Goal: Obtain resource: Download file/media

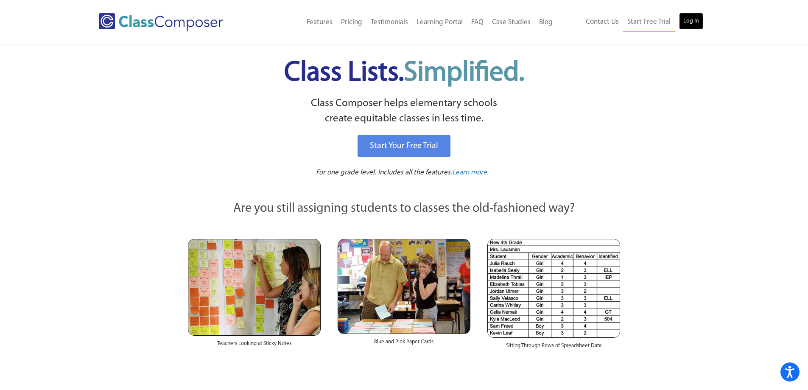
click at [691, 21] on link "Log In" at bounding box center [691, 21] width 24 height 17
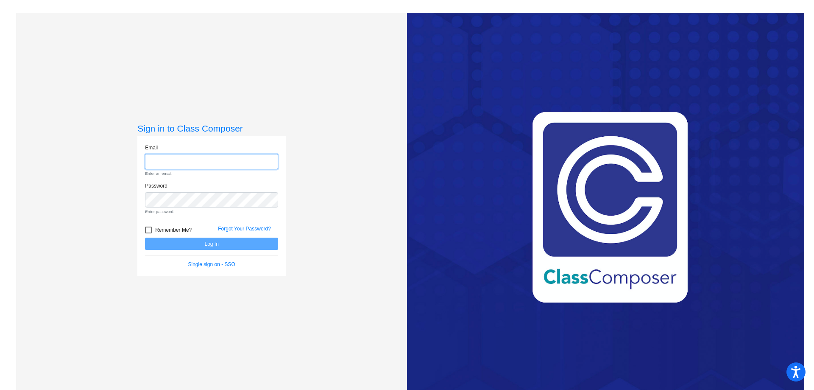
type input "[EMAIL_ADDRESS][PERSON_NAME][DOMAIN_NAME]"
click at [162, 242] on form "Email [EMAIL_ADDRESS][PERSON_NAME][DOMAIN_NAME] Enter an email. Password Enter …" at bounding box center [211, 206] width 133 height 125
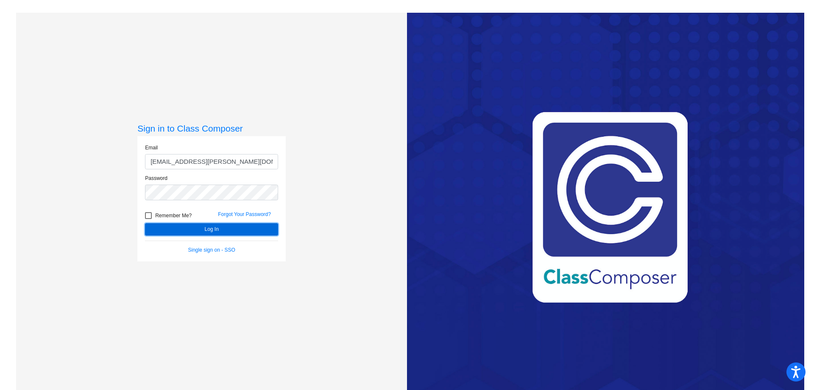
click at [210, 229] on button "Log In" at bounding box center [211, 229] width 133 height 12
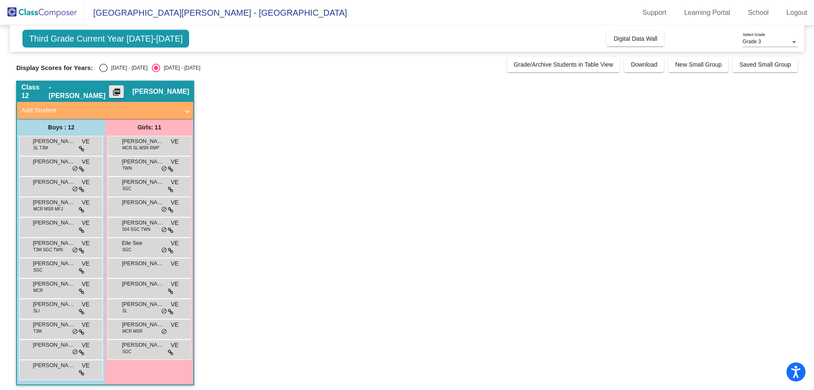
click at [122, 92] on mat-icon "picture_as_pdf" at bounding box center [117, 94] width 10 height 12
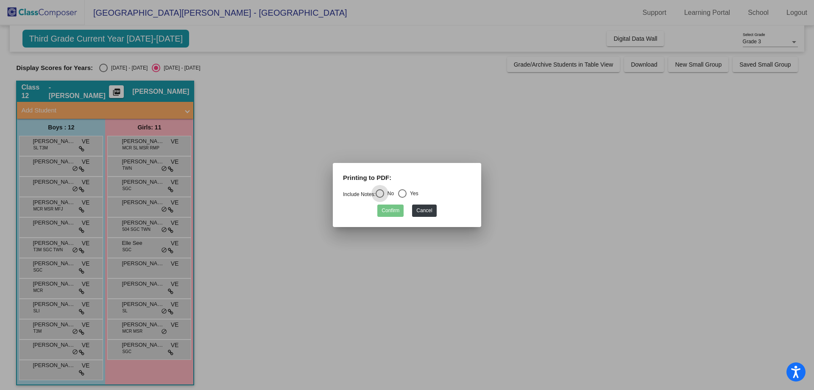
click at [403, 192] on div "Select an option" at bounding box center [402, 193] width 8 height 8
click at [403, 198] on input "Yes" at bounding box center [402, 198] width 0 height 0
radio input "true"
click at [393, 214] on button "Confirm" at bounding box center [391, 210] width 26 height 12
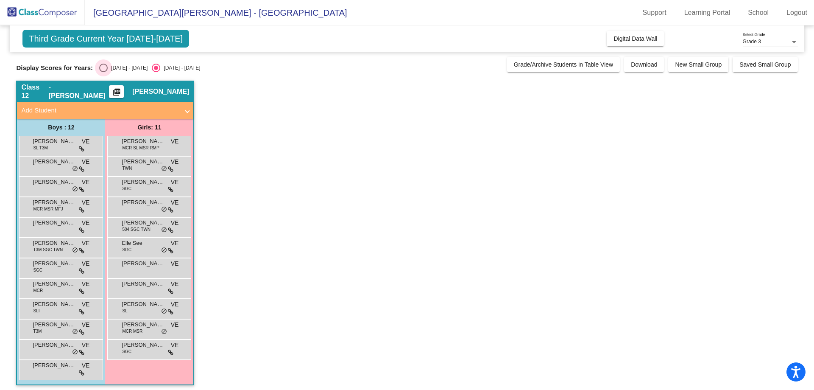
click at [102, 69] on div "Select an option" at bounding box center [103, 68] width 8 height 8
click at [103, 72] on input "[DATE] - [DATE]" at bounding box center [103, 72] width 0 height 0
radio input "true"
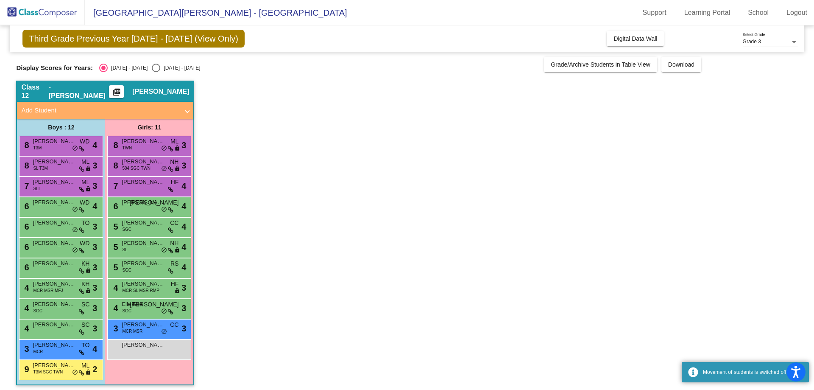
click at [122, 96] on mat-icon "picture_as_pdf" at bounding box center [117, 94] width 10 height 12
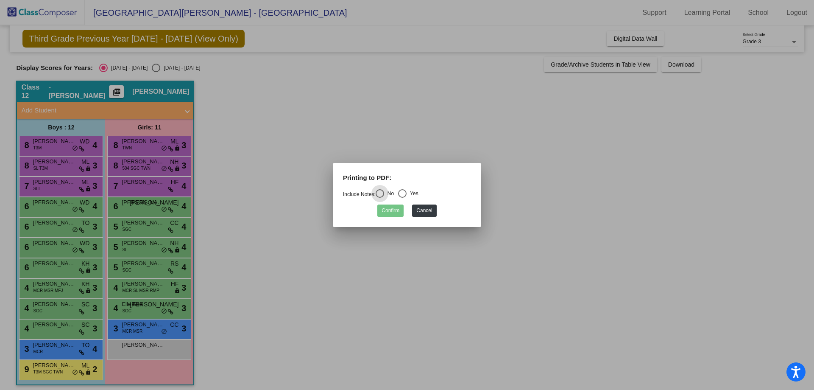
click at [407, 190] on div "Select an option" at bounding box center [402, 193] width 8 height 8
click at [403, 198] on input "Yes" at bounding box center [402, 198] width 0 height 0
radio input "true"
click at [391, 213] on button "Confirm" at bounding box center [391, 210] width 26 height 12
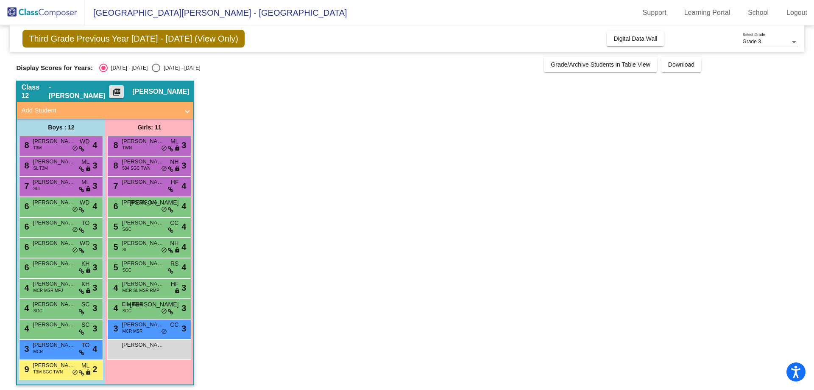
click at [152, 67] on div "Select an option" at bounding box center [156, 68] width 8 height 8
click at [156, 72] on input "[DATE] - [DATE]" at bounding box center [156, 72] width 0 height 0
radio input "true"
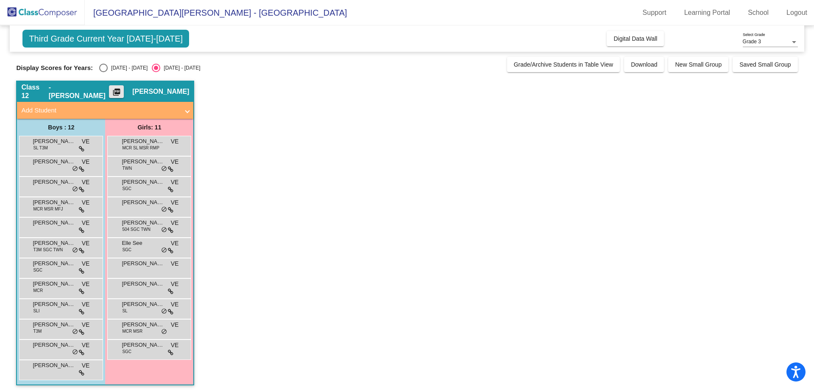
click at [122, 90] on mat-icon "picture_as_pdf" at bounding box center [117, 94] width 10 height 12
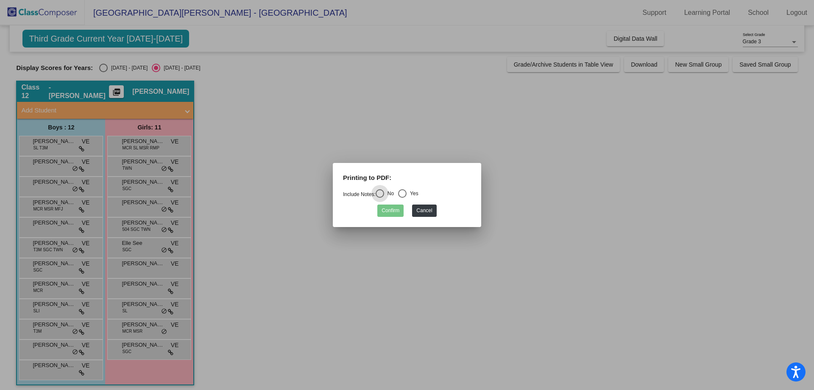
click at [403, 194] on div "Select an option" at bounding box center [402, 193] width 8 height 8
click at [403, 198] on input "Yes" at bounding box center [402, 198] width 0 height 0
radio input "true"
click at [392, 211] on button "Confirm" at bounding box center [391, 210] width 26 height 12
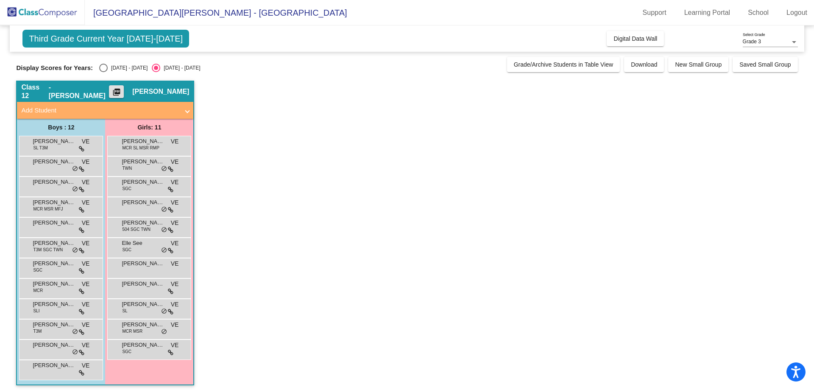
click at [103, 67] on div "Select an option" at bounding box center [103, 68] width 8 height 8
click at [103, 72] on input "[DATE] - [DATE]" at bounding box center [103, 72] width 0 height 0
radio input "true"
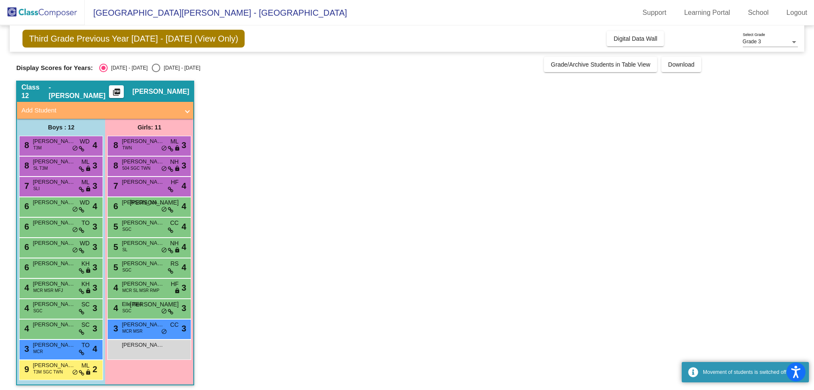
click at [122, 94] on mat-icon "picture_as_pdf" at bounding box center [117, 94] width 10 height 12
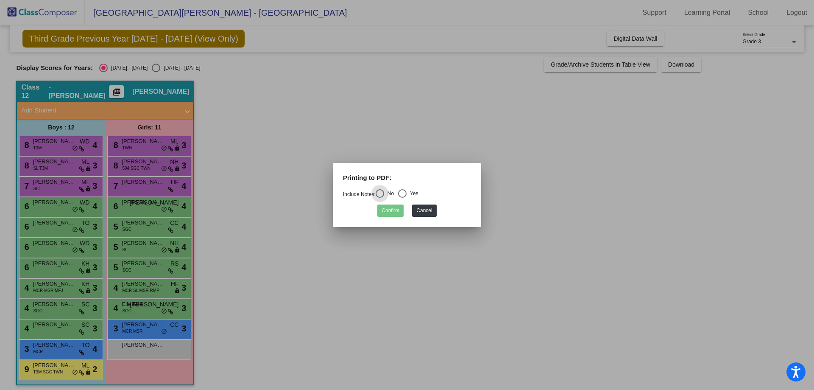
click at [407, 195] on div "Select an option" at bounding box center [402, 193] width 8 height 8
click at [403, 198] on input "Yes" at bounding box center [402, 198] width 0 height 0
radio input "true"
click at [397, 215] on button "Confirm" at bounding box center [391, 210] width 26 height 12
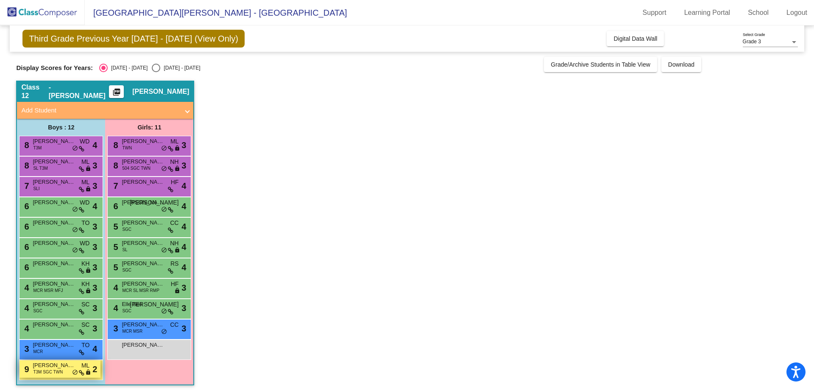
click at [52, 369] on span "T3M SGC TWN" at bounding box center [48, 372] width 30 height 6
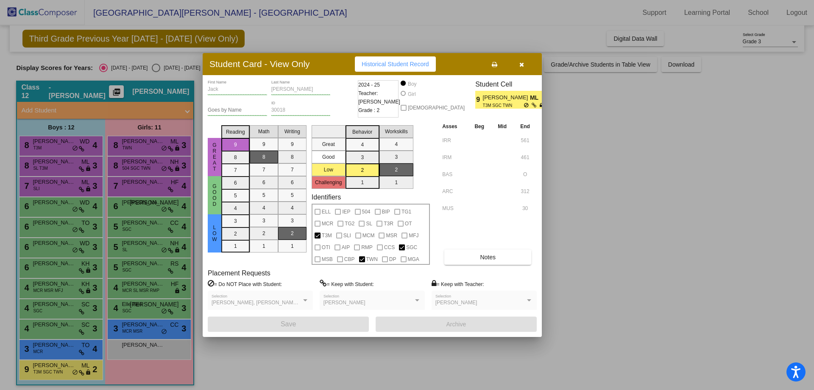
click at [81, 355] on div at bounding box center [407, 195] width 814 height 390
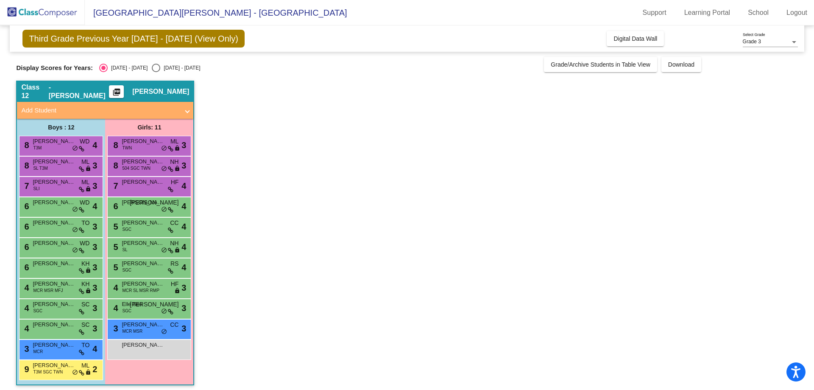
click at [81, 355] on icon at bounding box center [82, 353] width 6 height 6
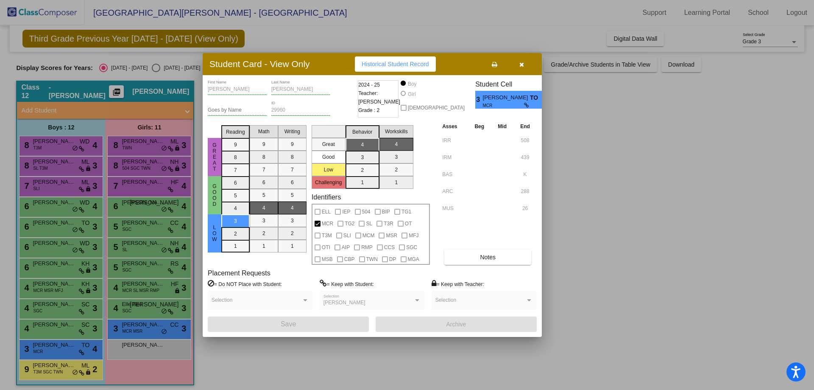
click at [66, 367] on div at bounding box center [407, 195] width 814 height 390
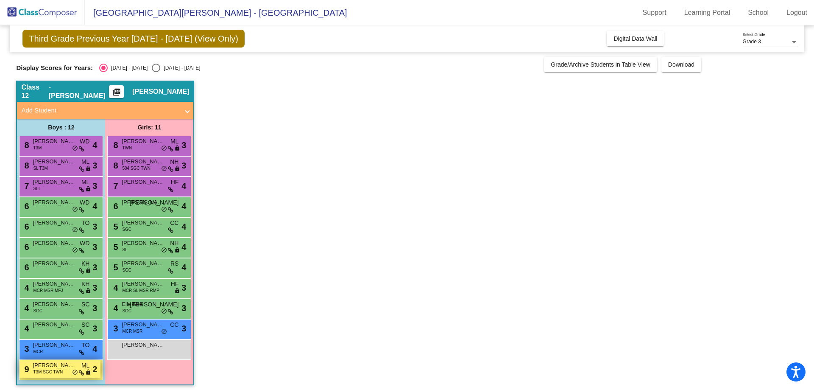
click at [64, 373] on div "9 [PERSON_NAME] T3M SGC TWN ML lock do_not_disturb_alt 2" at bounding box center [60, 368] width 81 height 17
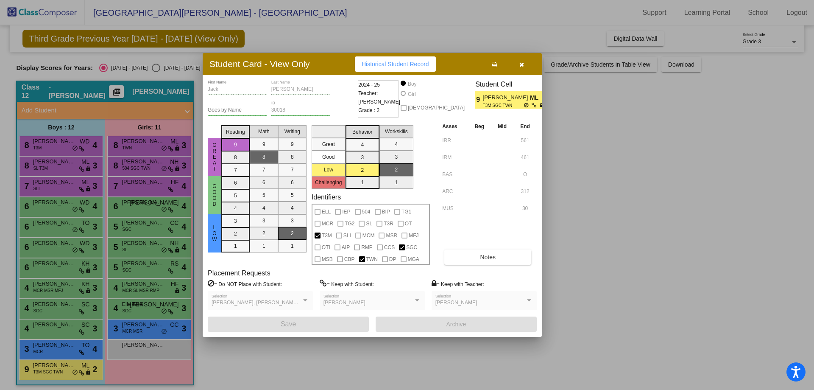
click at [151, 327] on div at bounding box center [407, 195] width 814 height 390
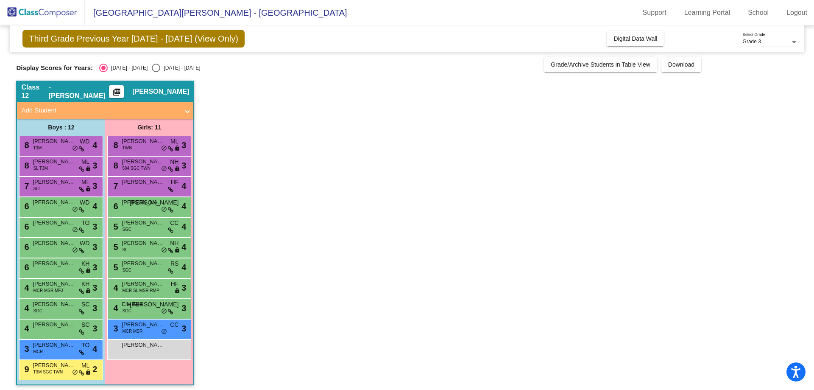
click at [151, 327] on span "[PERSON_NAME]" at bounding box center [143, 324] width 42 height 8
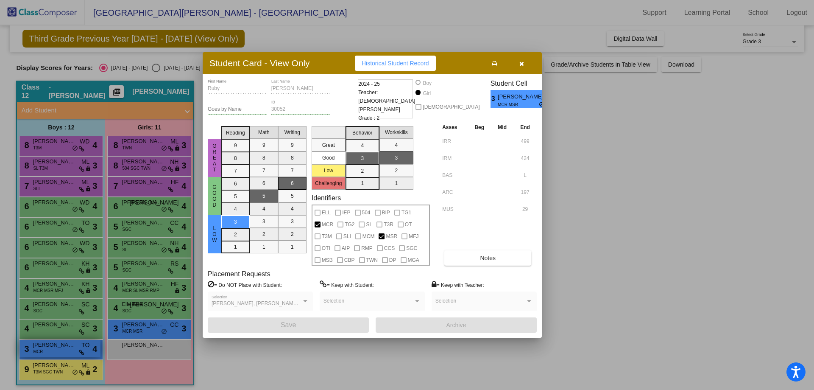
click at [43, 345] on div at bounding box center [407, 195] width 814 height 390
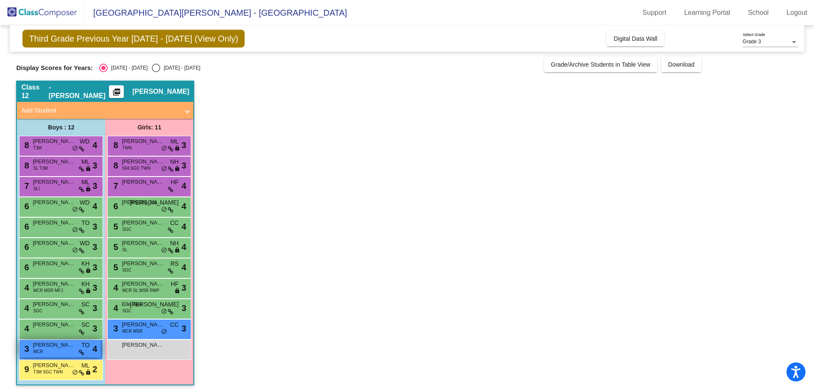
click at [43, 345] on span "[PERSON_NAME]" at bounding box center [54, 345] width 42 height 8
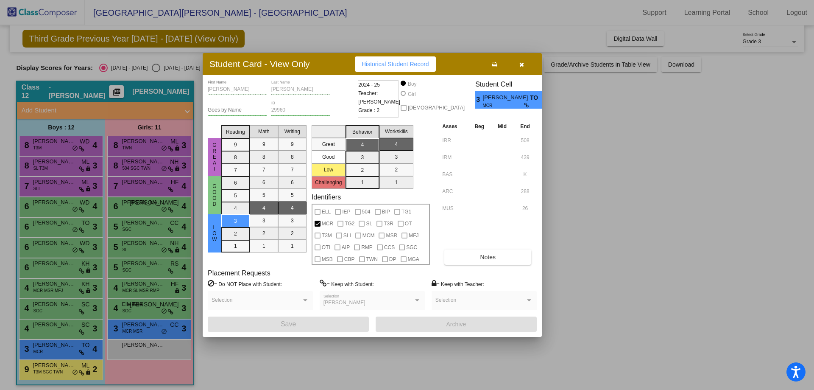
click at [45, 143] on div at bounding box center [407, 195] width 814 height 390
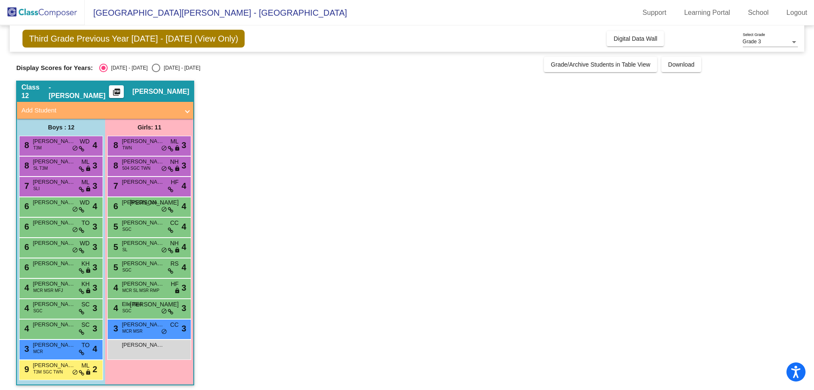
click at [45, 143] on span "[PERSON_NAME]" at bounding box center [54, 141] width 42 height 8
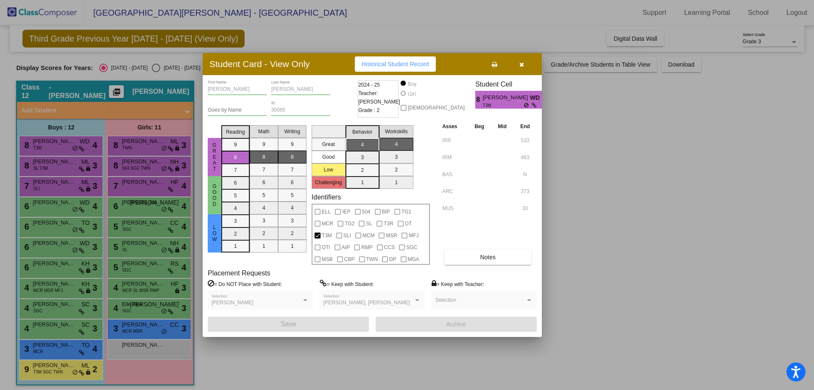
click at [47, 169] on div at bounding box center [407, 195] width 814 height 390
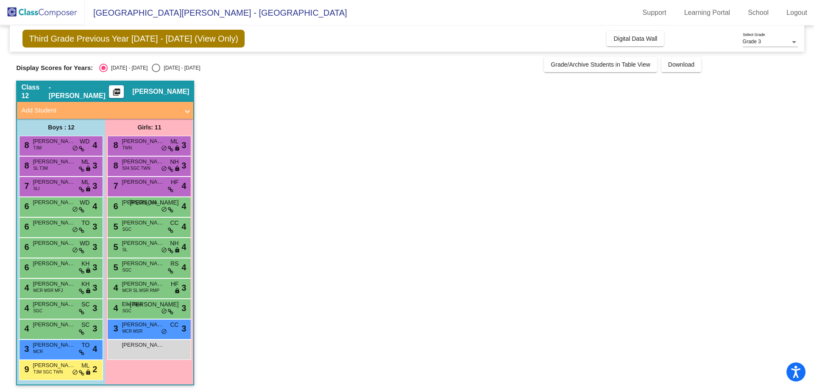
click at [47, 169] on span "SL T3M" at bounding box center [40, 168] width 14 height 6
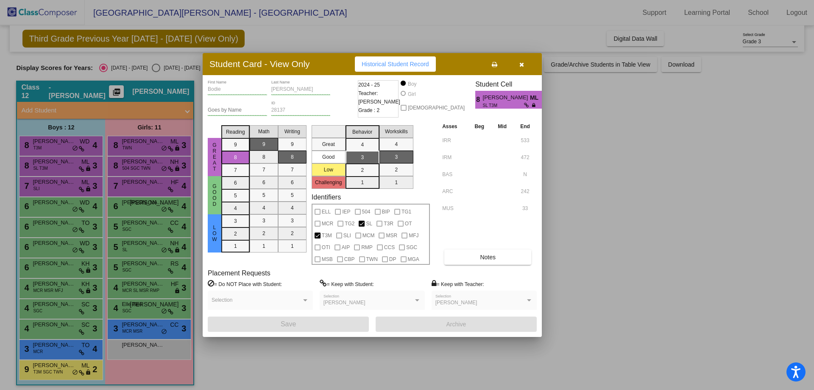
click at [56, 186] on div at bounding box center [407, 195] width 814 height 390
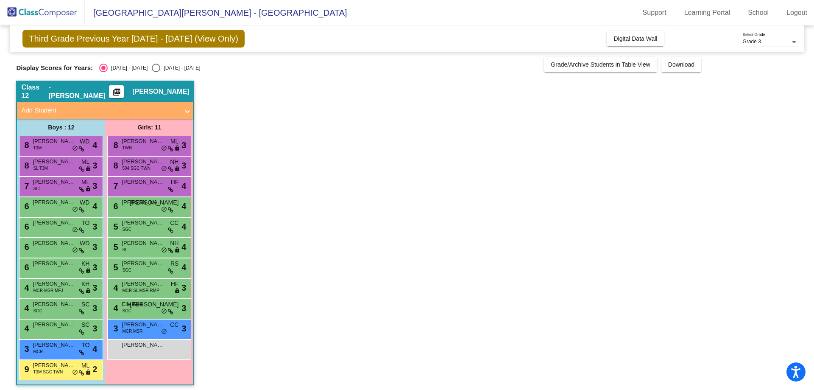
click at [56, 186] on span "[PERSON_NAME]" at bounding box center [54, 182] width 42 height 8
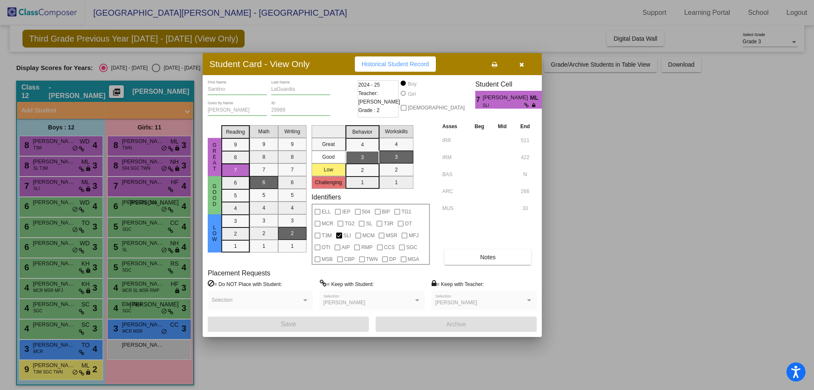
click at [56, 206] on div at bounding box center [407, 195] width 814 height 390
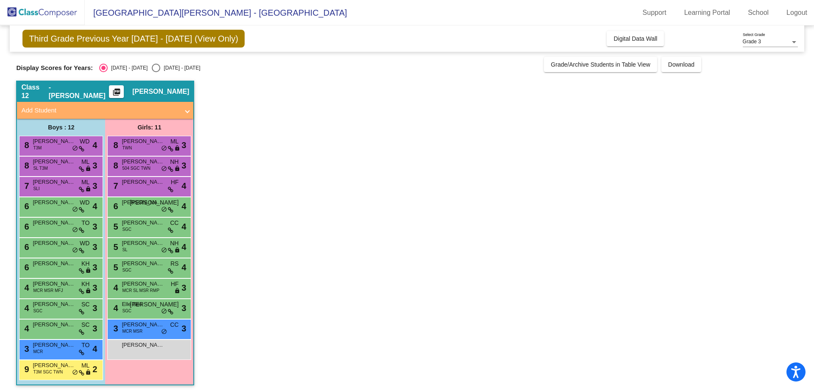
click at [56, 206] on span "[PERSON_NAME]" at bounding box center [54, 202] width 42 height 8
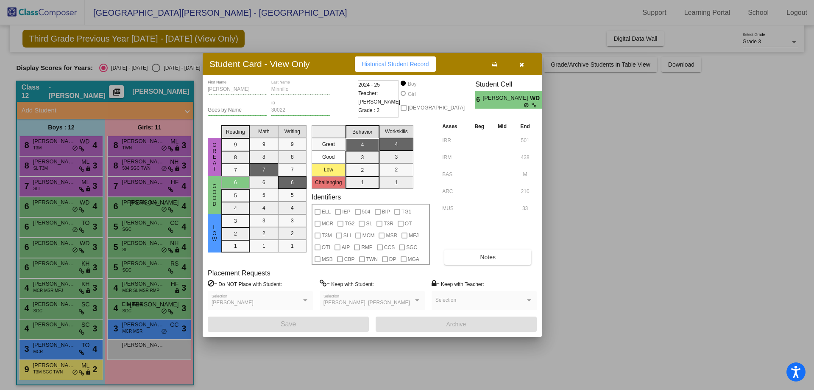
click at [52, 227] on div at bounding box center [407, 195] width 814 height 390
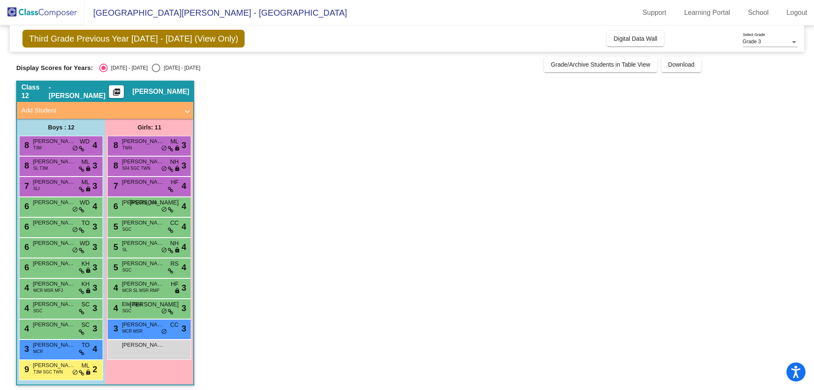
click at [52, 227] on span "[PERSON_NAME]" at bounding box center [54, 222] width 42 height 8
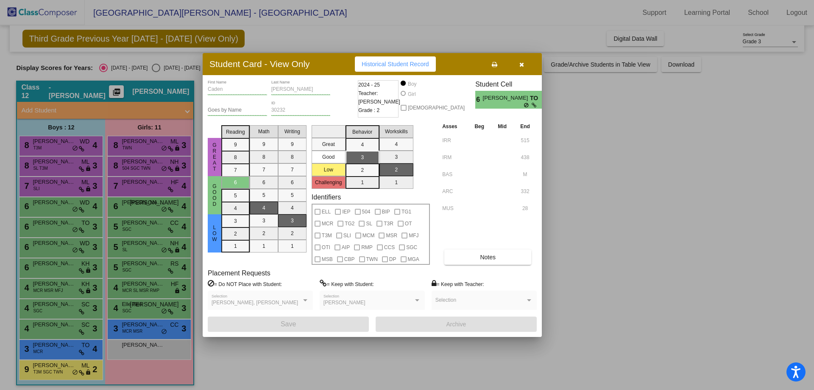
click at [49, 244] on div at bounding box center [407, 195] width 814 height 390
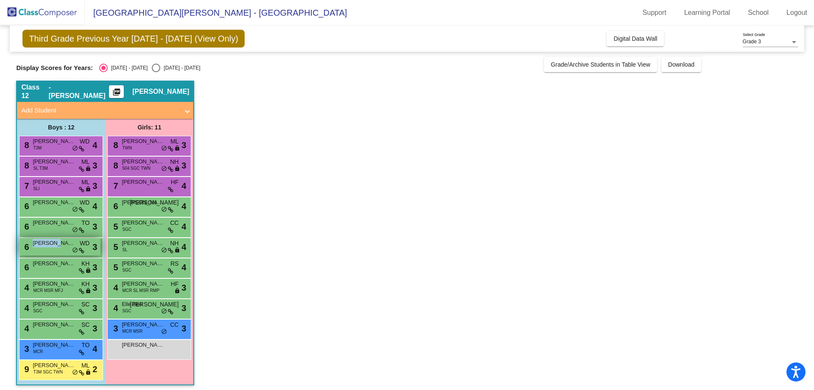
click at [48, 244] on span "[PERSON_NAME]" at bounding box center [54, 243] width 42 height 8
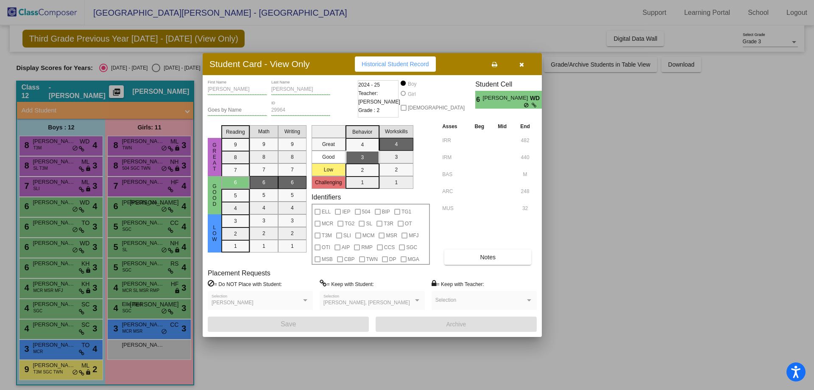
click at [51, 269] on div at bounding box center [407, 195] width 814 height 390
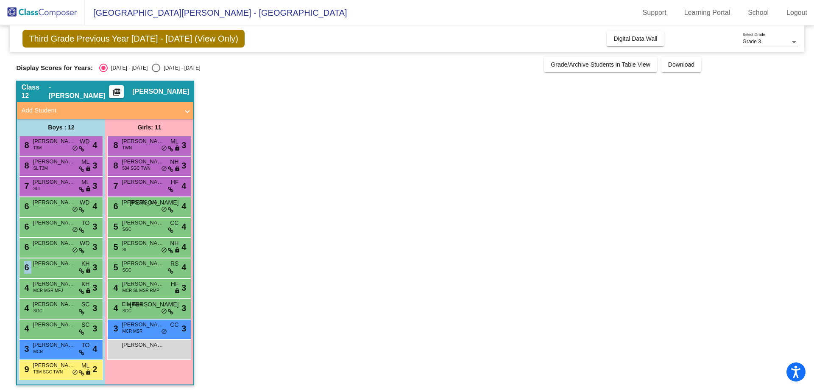
click at [51, 269] on div "6 [PERSON_NAME] KH lock do_not_disturb_alt 3" at bounding box center [60, 266] width 81 height 17
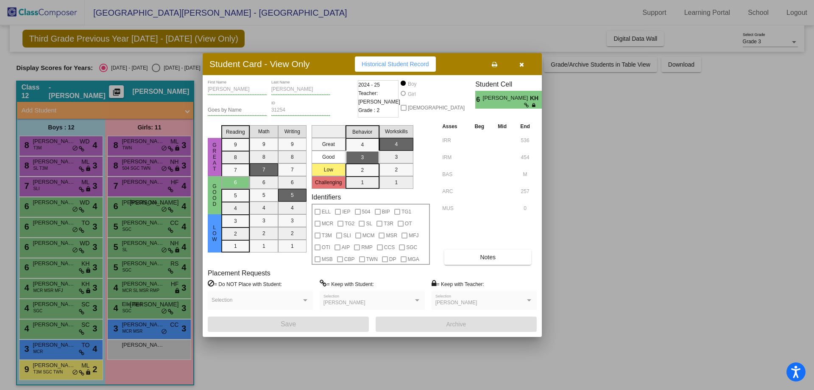
click at [49, 285] on div at bounding box center [407, 195] width 814 height 390
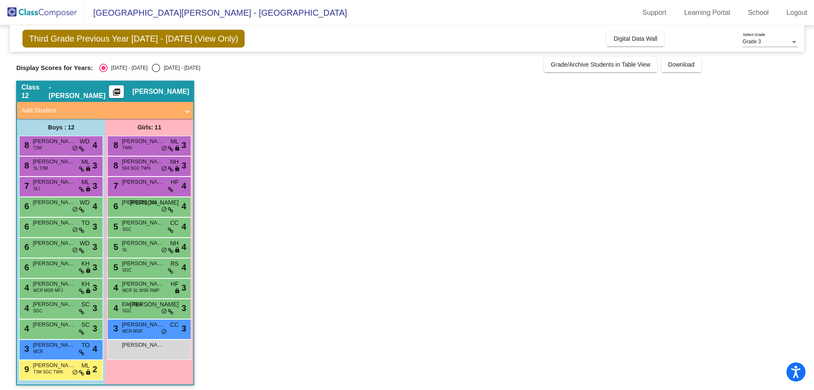
click at [49, 285] on span "[PERSON_NAME]" at bounding box center [54, 284] width 42 height 8
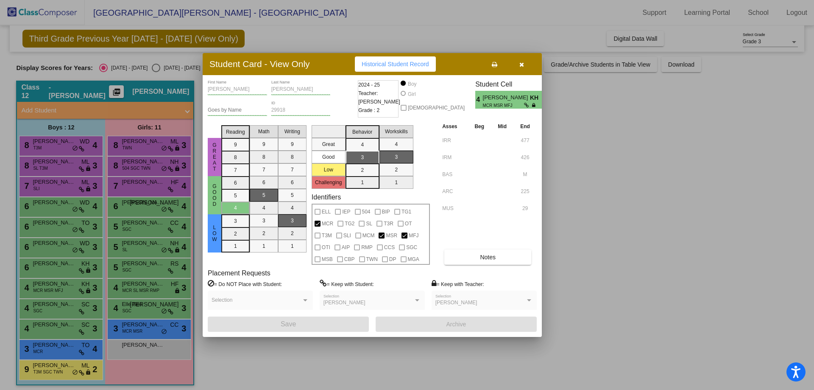
click at [47, 305] on div at bounding box center [407, 195] width 814 height 390
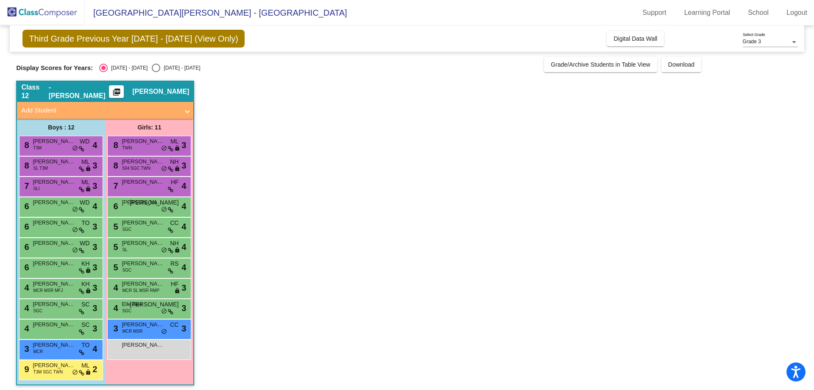
click at [47, 305] on span "[PERSON_NAME] [PERSON_NAME]" at bounding box center [54, 304] width 42 height 8
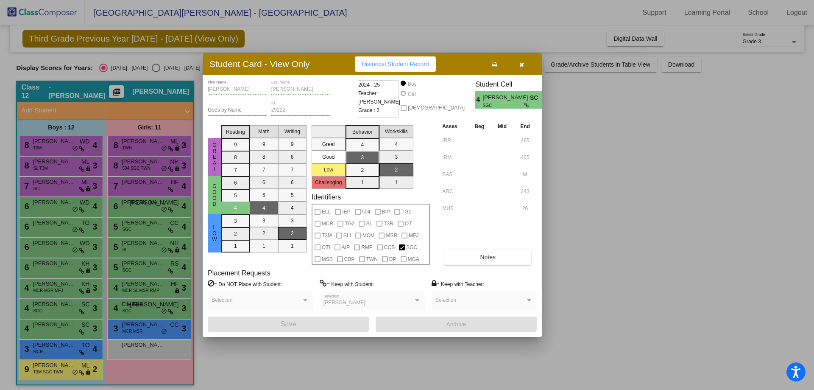
click at [48, 330] on div at bounding box center [407, 195] width 814 height 390
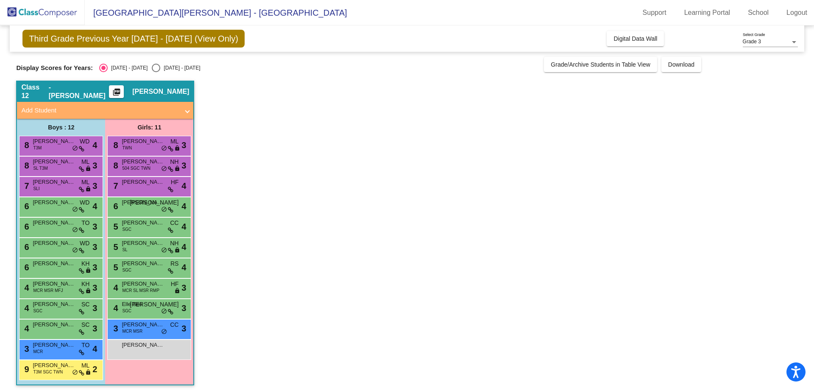
click at [48, 330] on div "4 [PERSON_NAME] SC lock do_not_disturb_alt 3" at bounding box center [60, 327] width 81 height 17
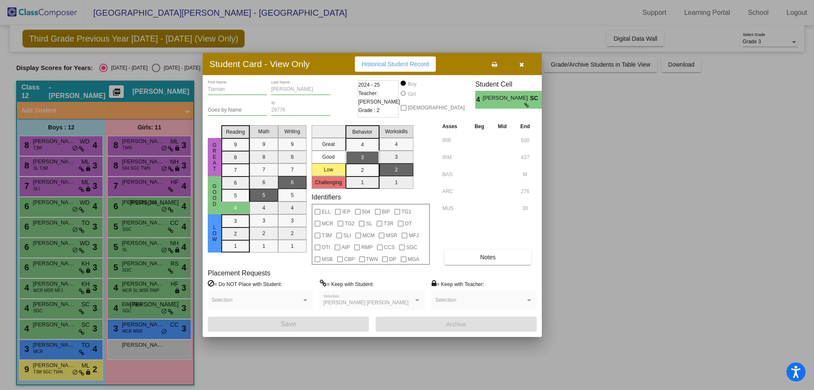
click at [48, 347] on div at bounding box center [407, 195] width 814 height 390
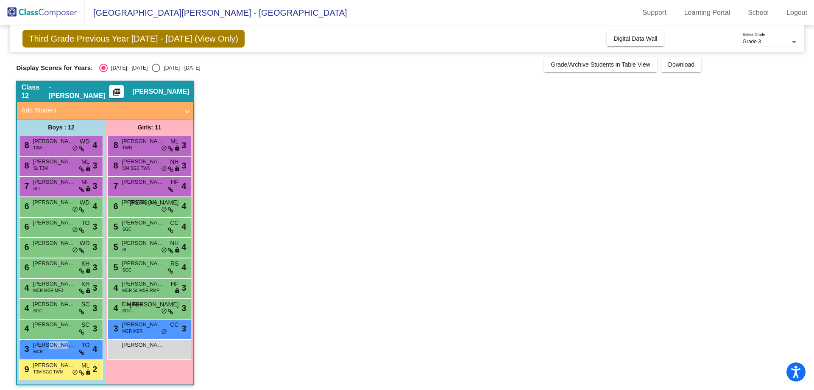
click at [48, 347] on span "[PERSON_NAME]" at bounding box center [54, 345] width 42 height 8
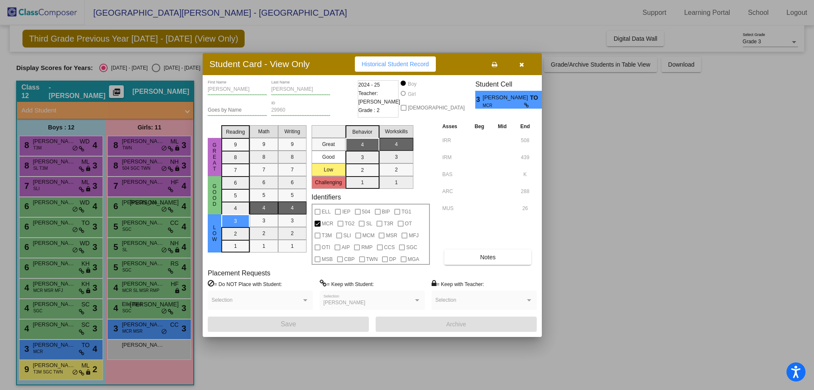
click at [43, 369] on div at bounding box center [407, 195] width 814 height 390
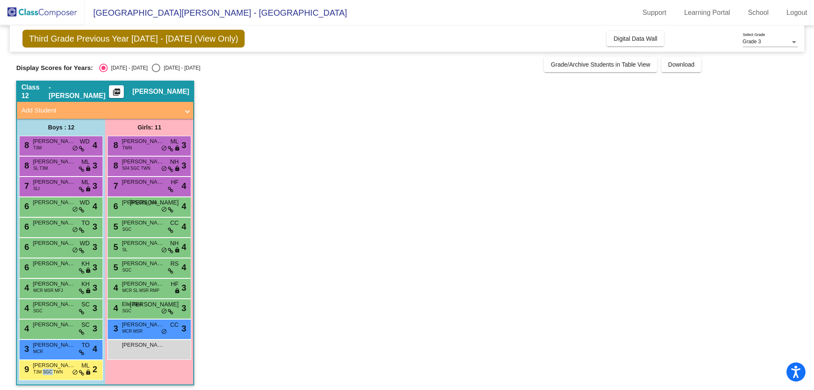
click at [43, 369] on span "T3M SGC TWN" at bounding box center [48, 372] width 30 height 6
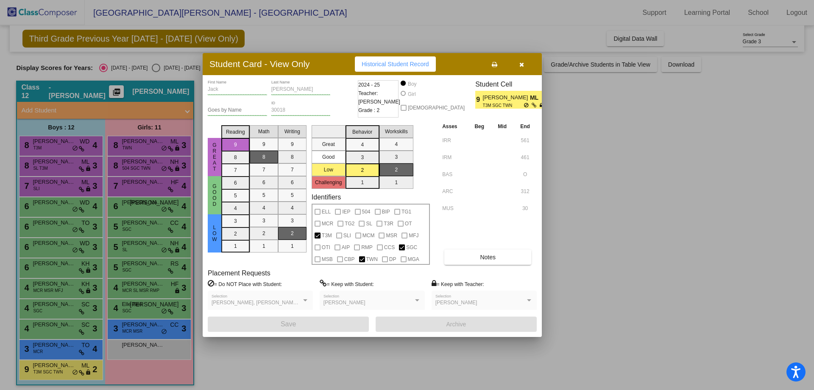
click at [148, 144] on div at bounding box center [407, 195] width 814 height 390
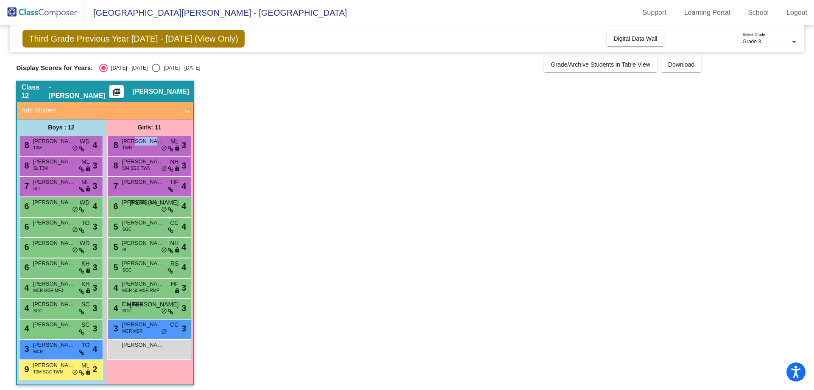
click at [148, 144] on span "[PERSON_NAME]" at bounding box center [143, 141] width 42 height 8
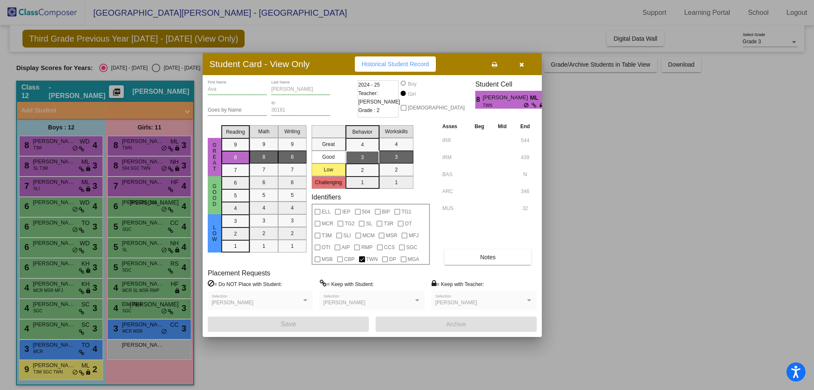
click at [151, 170] on div at bounding box center [407, 195] width 814 height 390
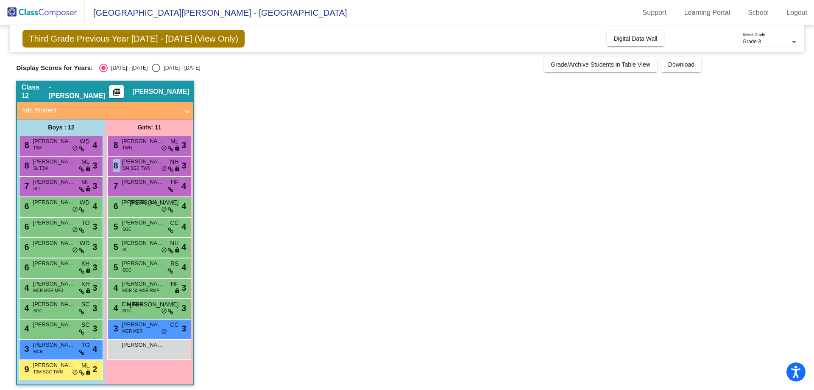
click at [151, 170] on div "8 [PERSON_NAME] 504 SGC TWN NH lock do_not_disturb_alt 3" at bounding box center [149, 165] width 81 height 17
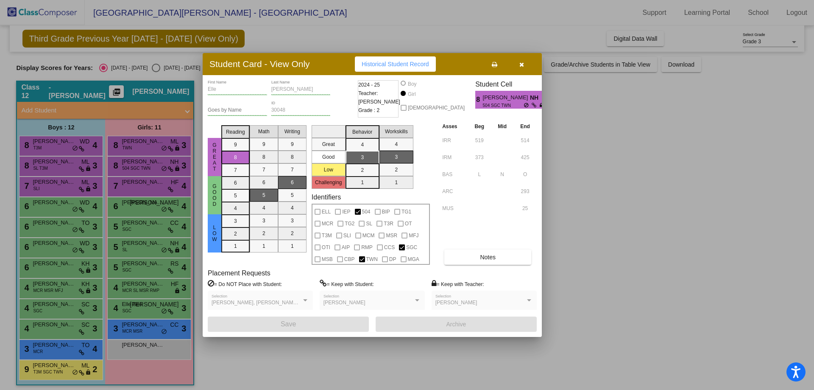
click at [151, 190] on div at bounding box center [407, 195] width 814 height 390
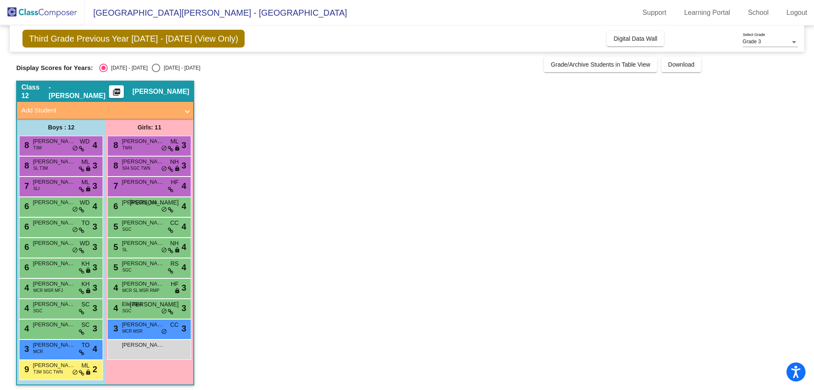
click at [151, 190] on div "7 [PERSON_NAME] [PERSON_NAME] lock do_not_disturb_alt 4" at bounding box center [149, 185] width 81 height 17
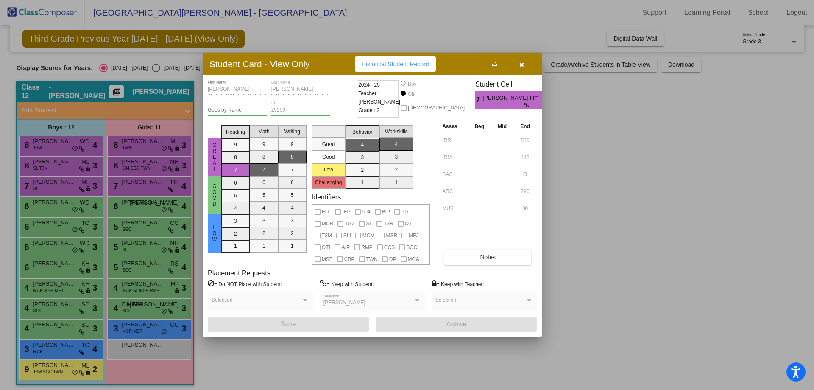
click at [148, 212] on div at bounding box center [407, 195] width 814 height 390
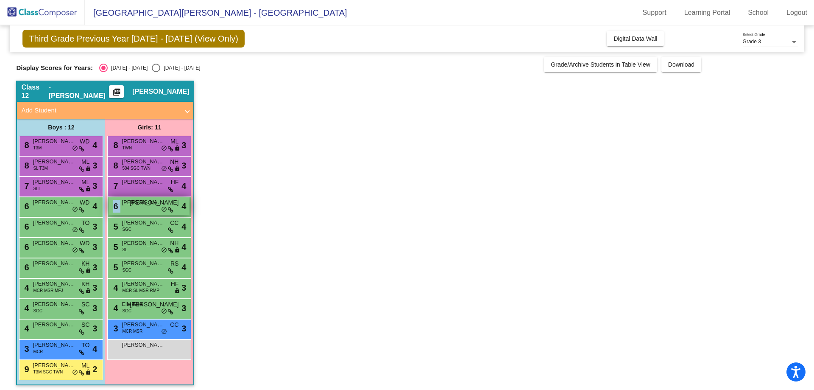
click at [148, 212] on div "6 [PERSON_NAME] JO lock do_not_disturb_alt 4" at bounding box center [149, 205] width 81 height 17
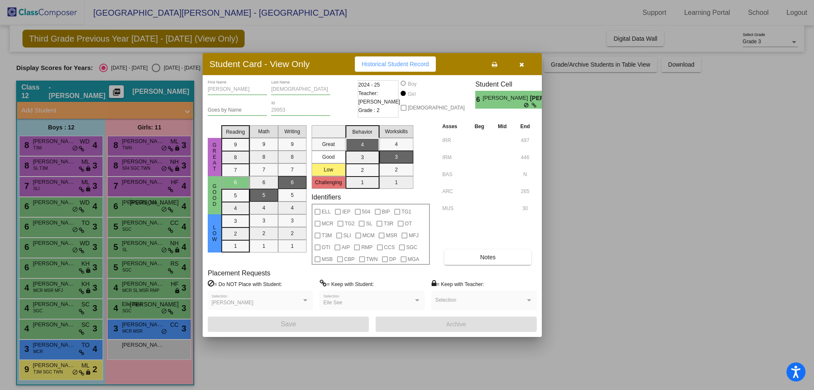
click at [149, 228] on div at bounding box center [407, 195] width 814 height 390
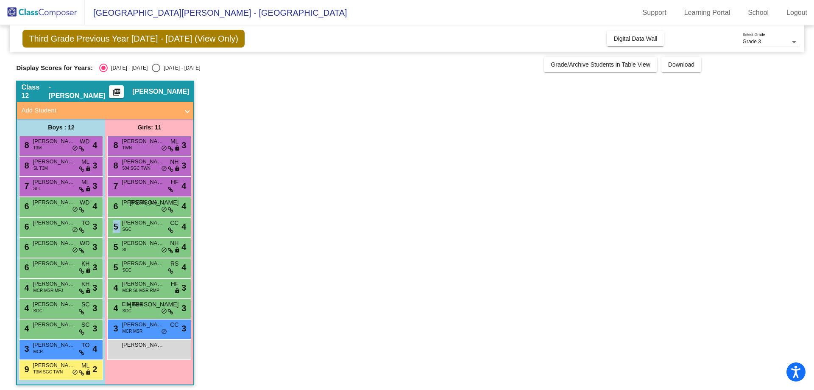
click at [149, 228] on div "5 [PERSON_NAME] SGC CC lock do_not_disturb_alt 4" at bounding box center [149, 226] width 81 height 17
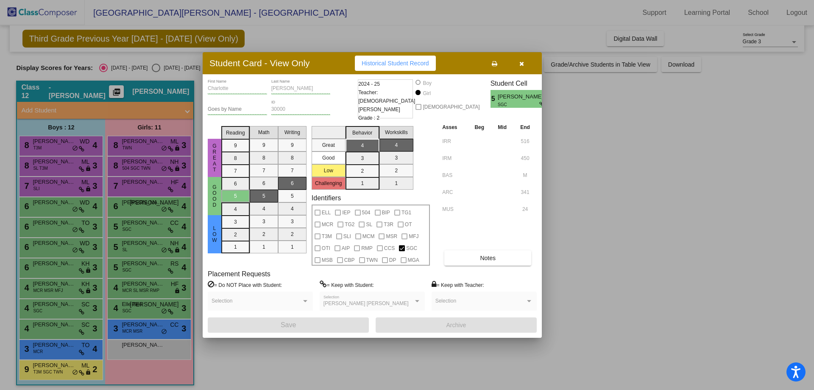
click at [149, 246] on div at bounding box center [407, 195] width 814 height 390
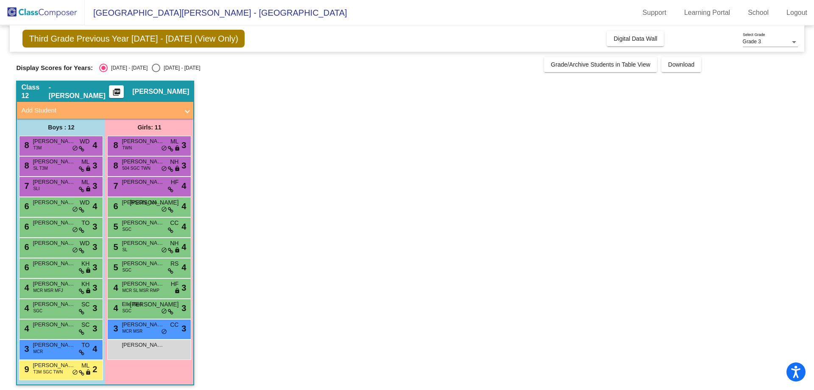
click at [149, 246] on span "[PERSON_NAME]" at bounding box center [143, 243] width 42 height 8
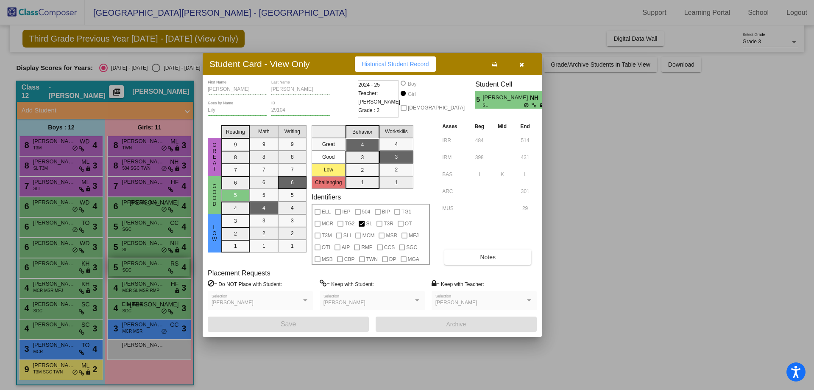
click at [142, 263] on div at bounding box center [407, 195] width 814 height 390
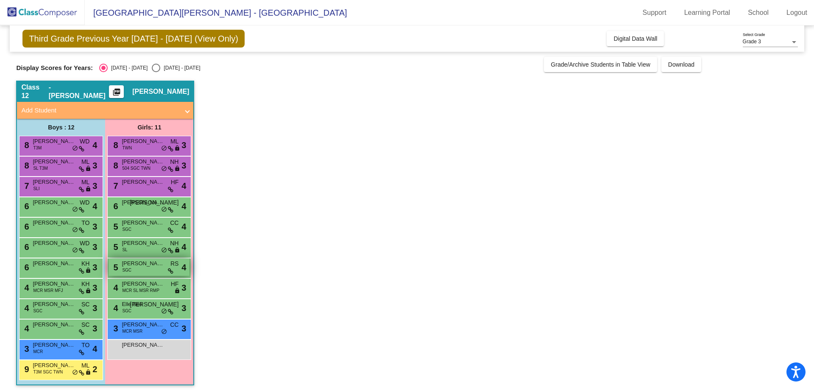
click at [143, 263] on span "[PERSON_NAME]" at bounding box center [143, 263] width 42 height 8
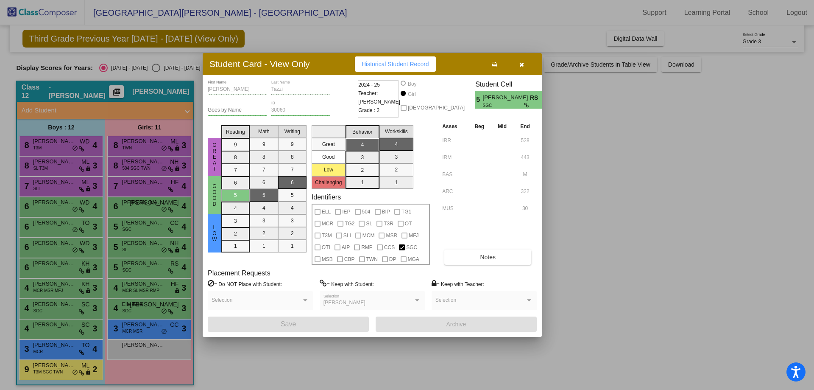
click at [143, 291] on div at bounding box center [407, 195] width 814 height 390
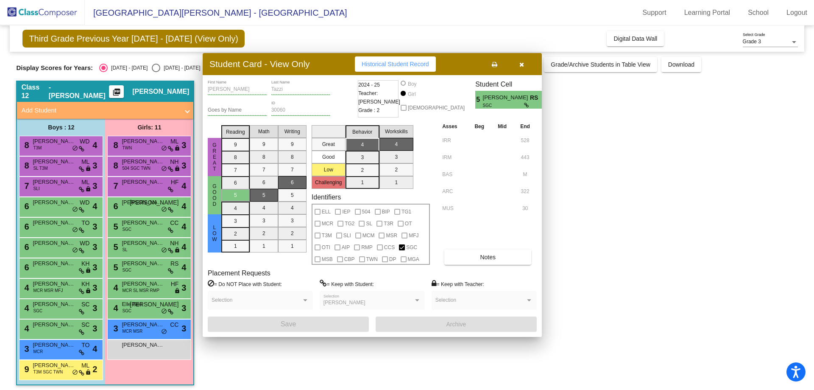
click at [143, 291] on span "MCR SL MSR RMP" at bounding box center [140, 290] width 37 height 6
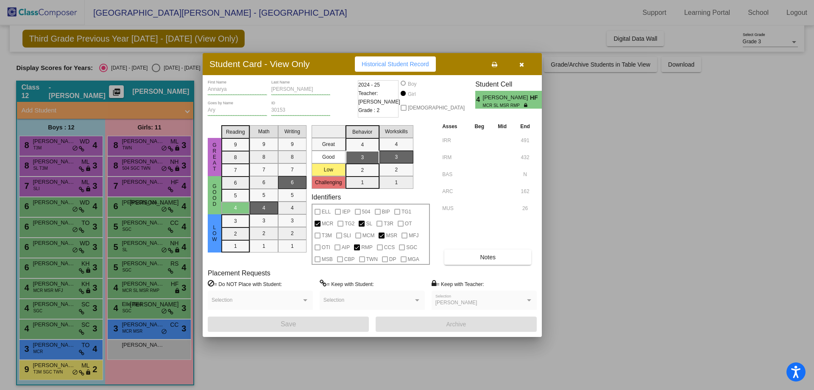
click at [143, 306] on div at bounding box center [407, 195] width 814 height 390
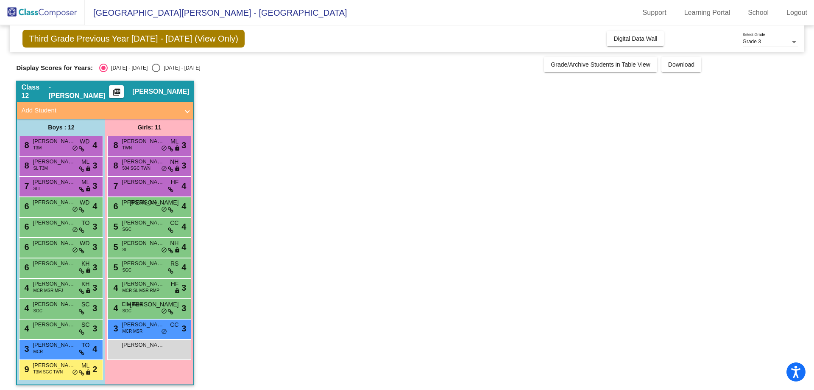
click at [143, 306] on span "Elle See" at bounding box center [143, 304] width 42 height 8
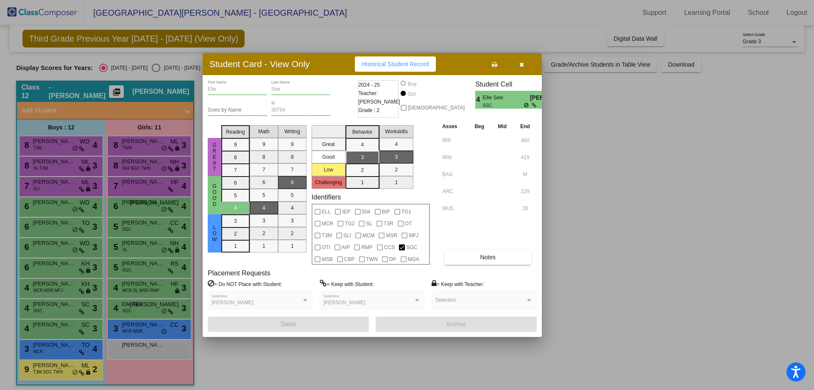
click at [143, 322] on div at bounding box center [407, 195] width 814 height 390
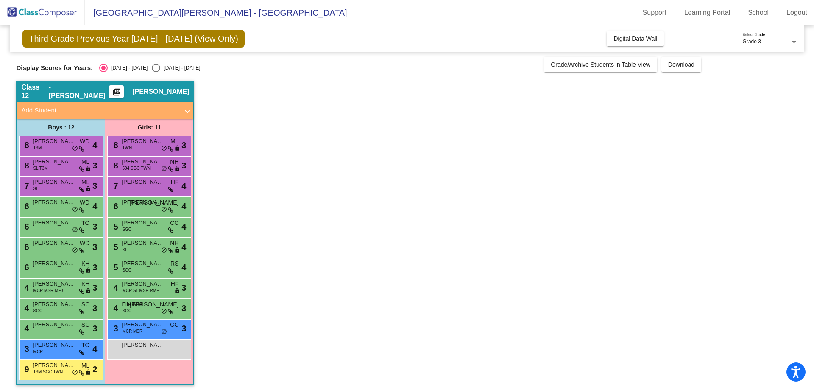
click at [143, 322] on span "[PERSON_NAME]" at bounding box center [143, 324] width 42 height 8
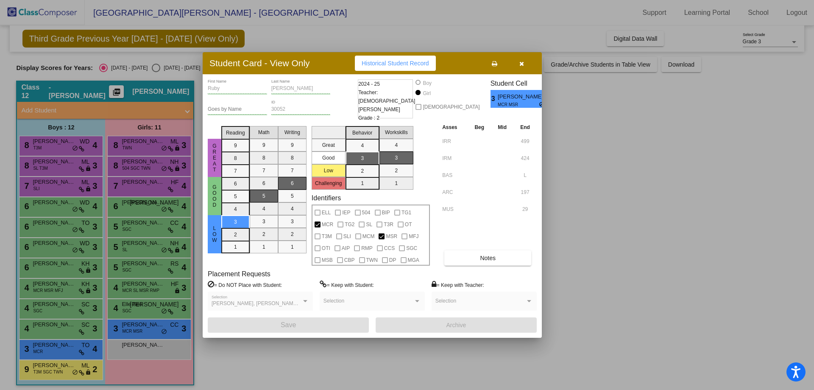
click at [162, 347] on div at bounding box center [407, 195] width 814 height 390
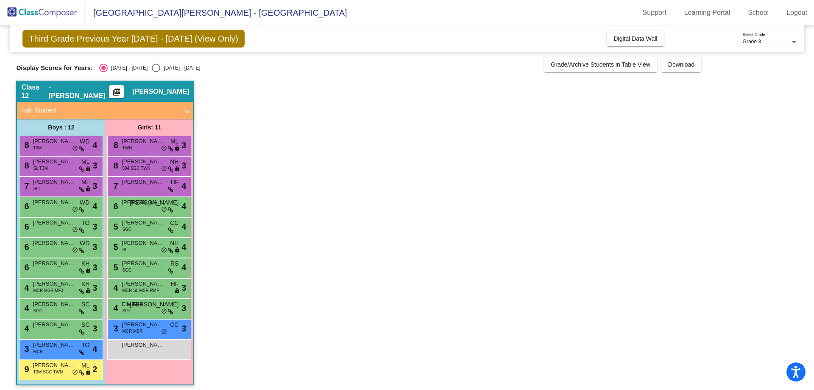
click at [162, 347] on span "[PERSON_NAME]" at bounding box center [143, 345] width 42 height 8
